Goal: Check status

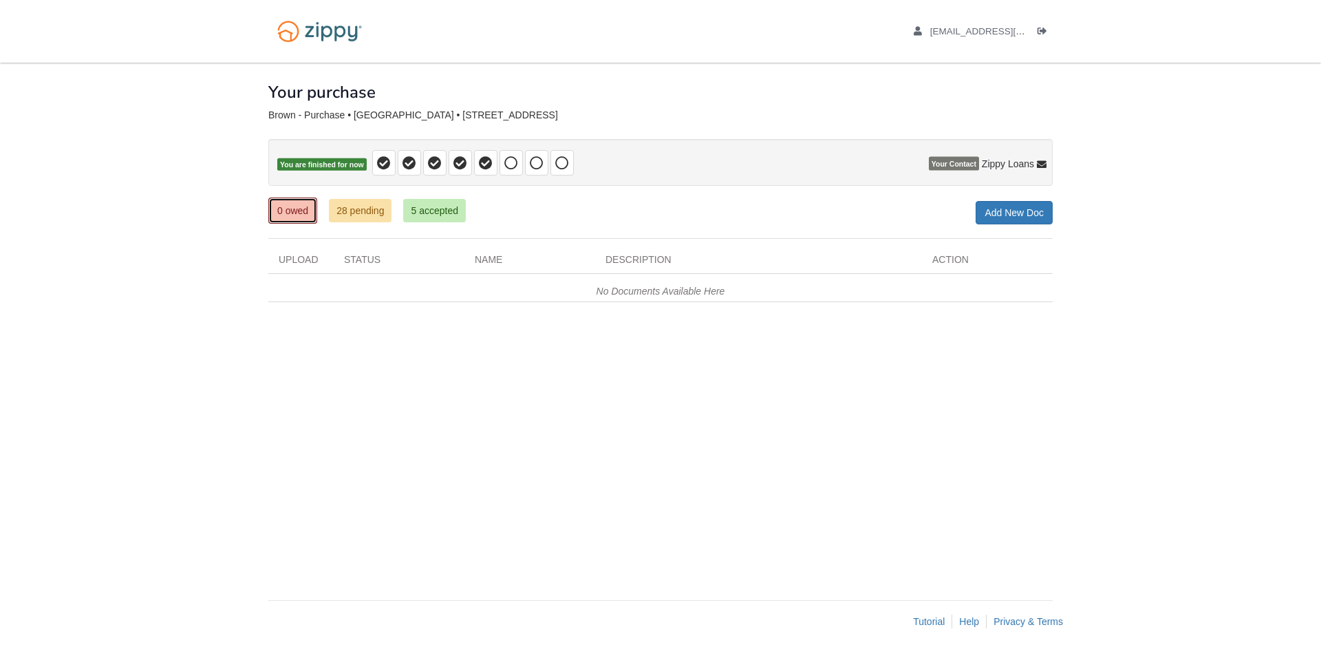
click at [288, 208] on link "0 owed" at bounding box center [292, 210] width 49 height 26
